Goal: Transaction & Acquisition: Download file/media

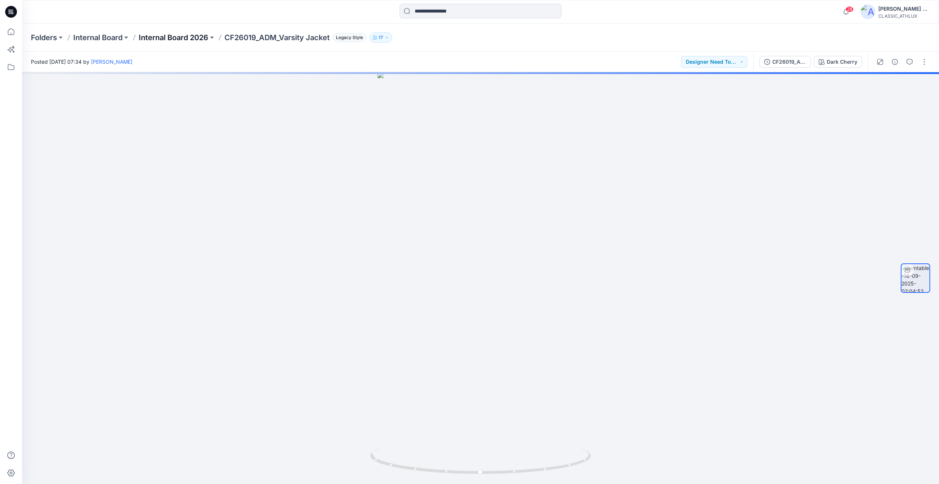
click at [207, 35] on p "Internal Board 2026" at bounding box center [174, 37] width 70 height 10
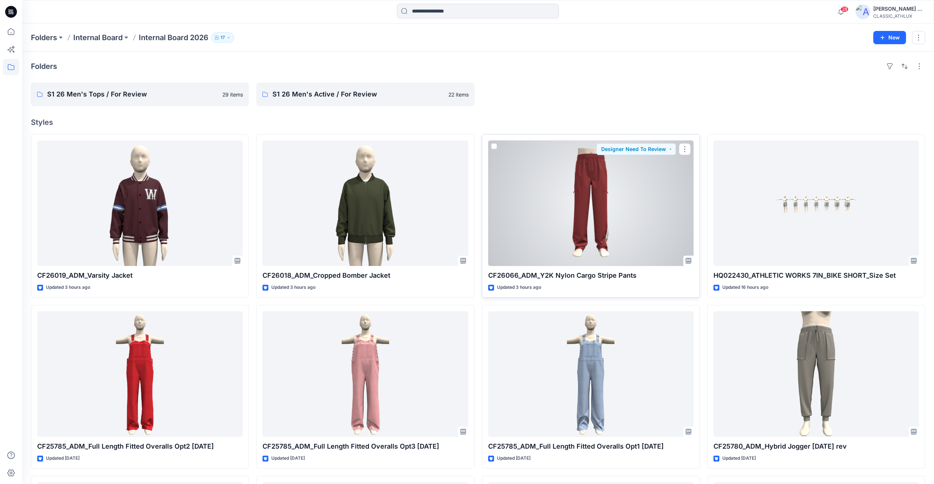
click at [622, 184] on div at bounding box center [590, 202] width 205 height 125
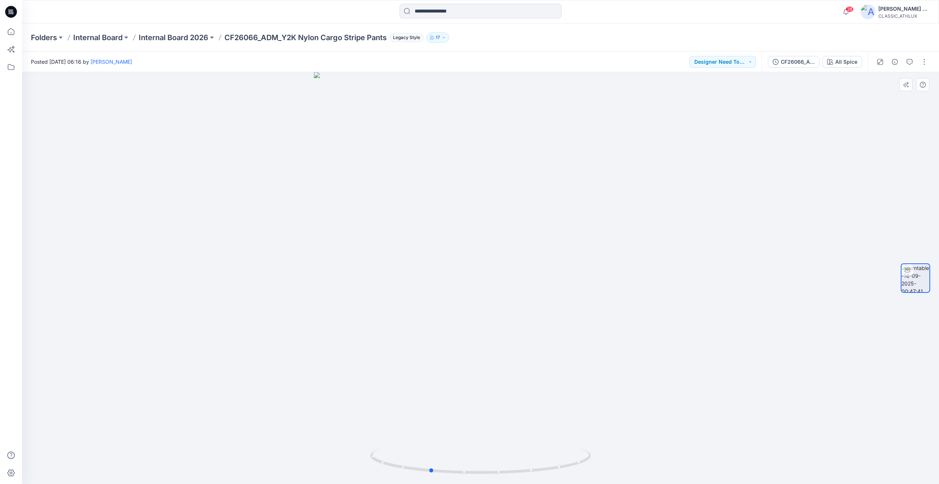
drag, startPoint x: 625, startPoint y: 371, endPoint x: 577, endPoint y: 369, distance: 48.6
click at [577, 369] on div at bounding box center [480, 277] width 917 height 411
drag, startPoint x: 544, startPoint y: 397, endPoint x: 551, endPoint y: 299, distance: 98.5
click at [551, 299] on img at bounding box center [480, 240] width 394 height 488
click at [799, 63] on div "CF26066_ADM_Y2K Nylon Cargo Stripe Pants" at bounding box center [798, 62] width 34 height 8
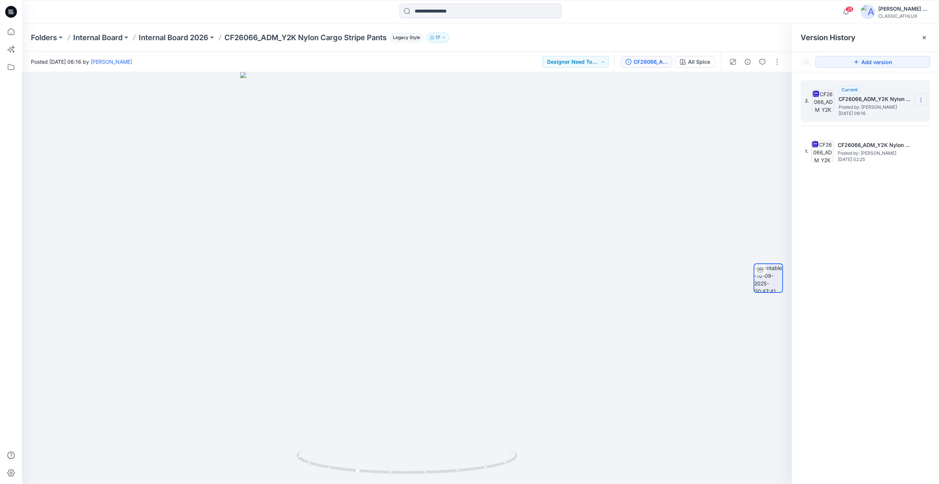
click at [919, 99] on icon at bounding box center [921, 100] width 6 height 6
click at [887, 116] on span "Download Source BW File" at bounding box center [883, 114] width 61 height 9
click at [650, 60] on div "CF26066_ADM_Y2K Nylon Cargo Stripe Pants" at bounding box center [651, 62] width 34 height 8
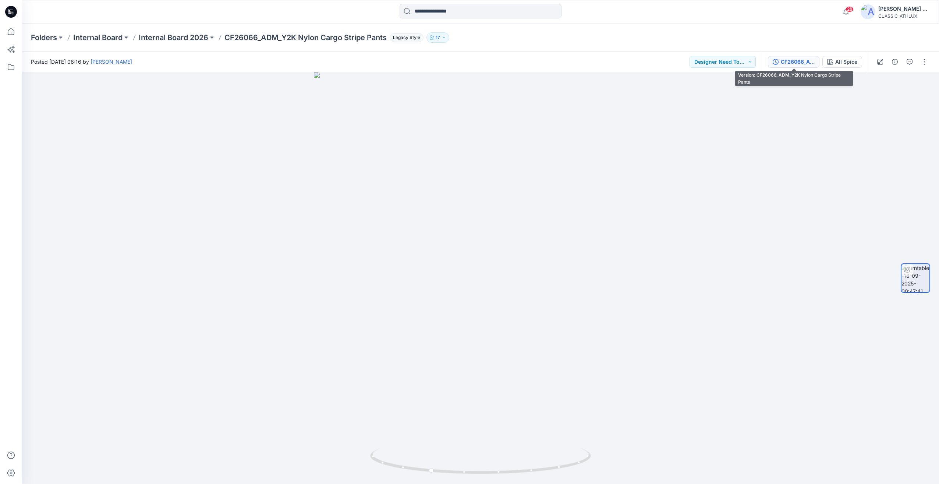
click at [794, 61] on div "CF26066_ADM_Y2K Nylon Cargo Stripe Pants" at bounding box center [798, 62] width 34 height 8
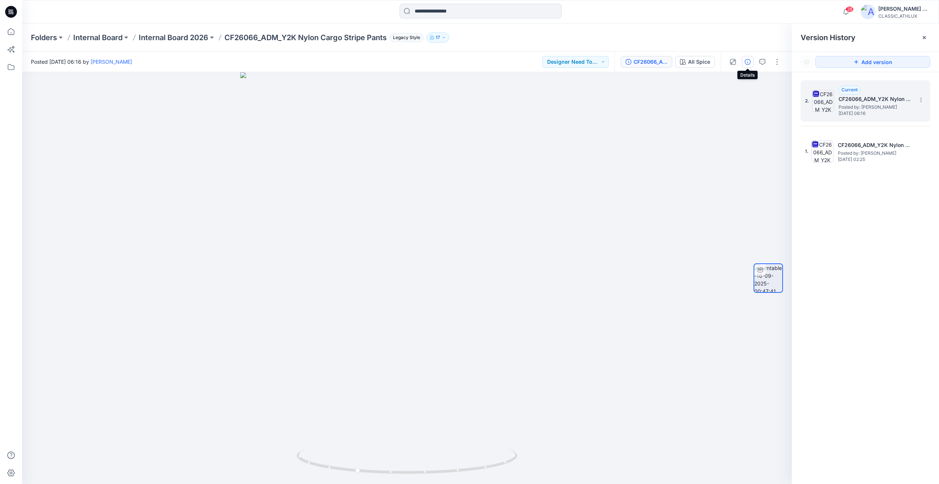
click at [750, 62] on icon "button" at bounding box center [748, 62] width 6 height 6
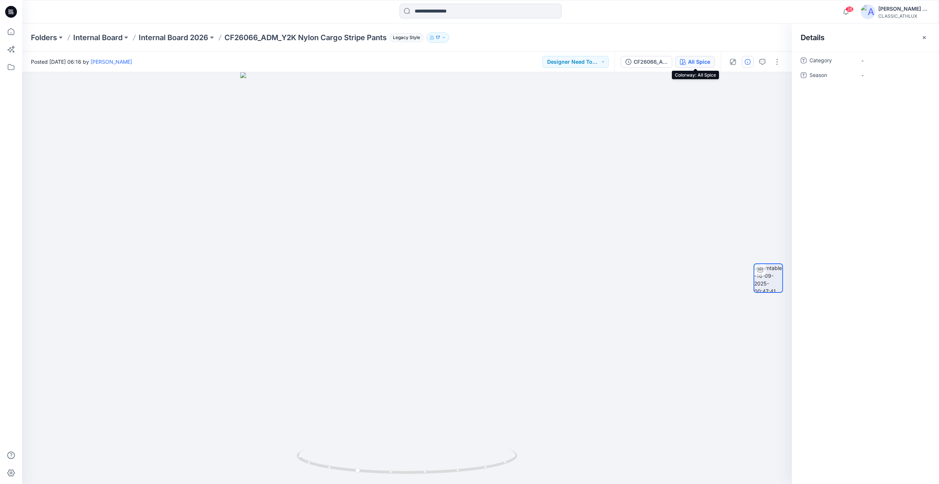
click at [704, 66] on button "All Spice" at bounding box center [695, 62] width 40 height 12
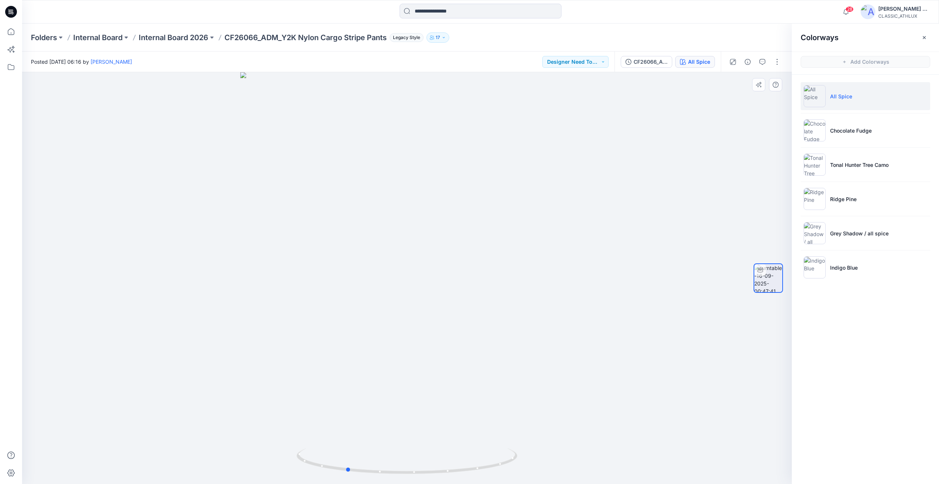
drag, startPoint x: 649, startPoint y: 256, endPoint x: 639, endPoint y: 264, distance: 12.8
click at [639, 264] on div at bounding box center [407, 277] width 770 height 411
drag, startPoint x: 314, startPoint y: 261, endPoint x: 554, endPoint y: 268, distance: 240.8
click at [554, 268] on div at bounding box center [407, 277] width 770 height 411
